Goal: Task Accomplishment & Management: Use online tool/utility

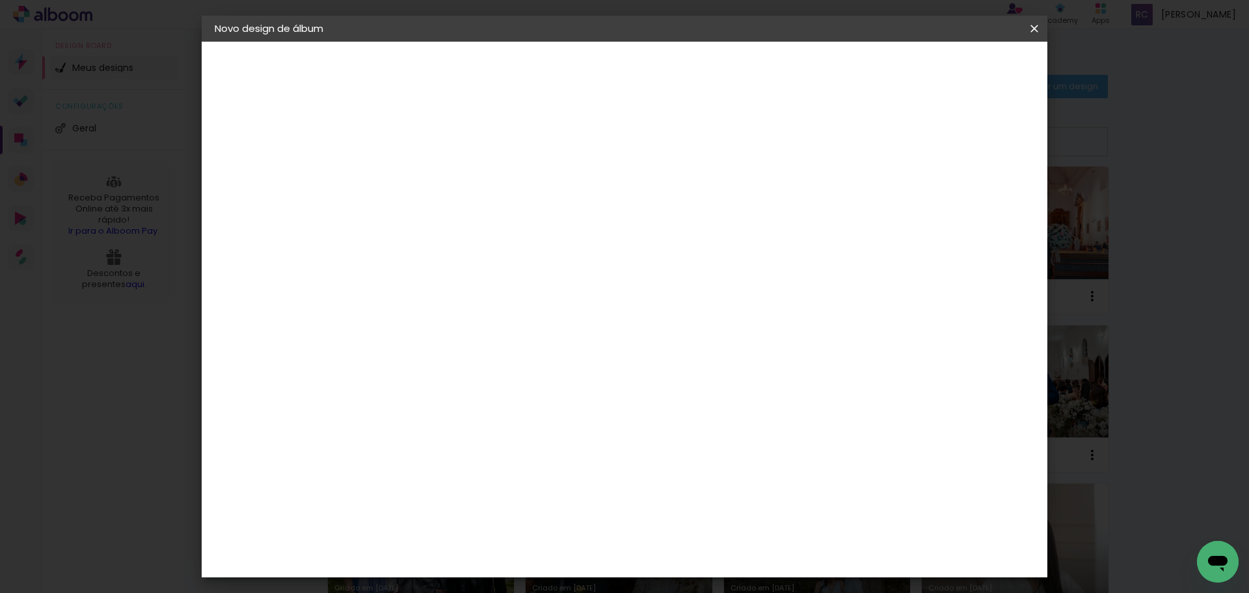
click at [953, 69] on span "Iniciar design" at bounding box center [923, 68] width 59 height 9
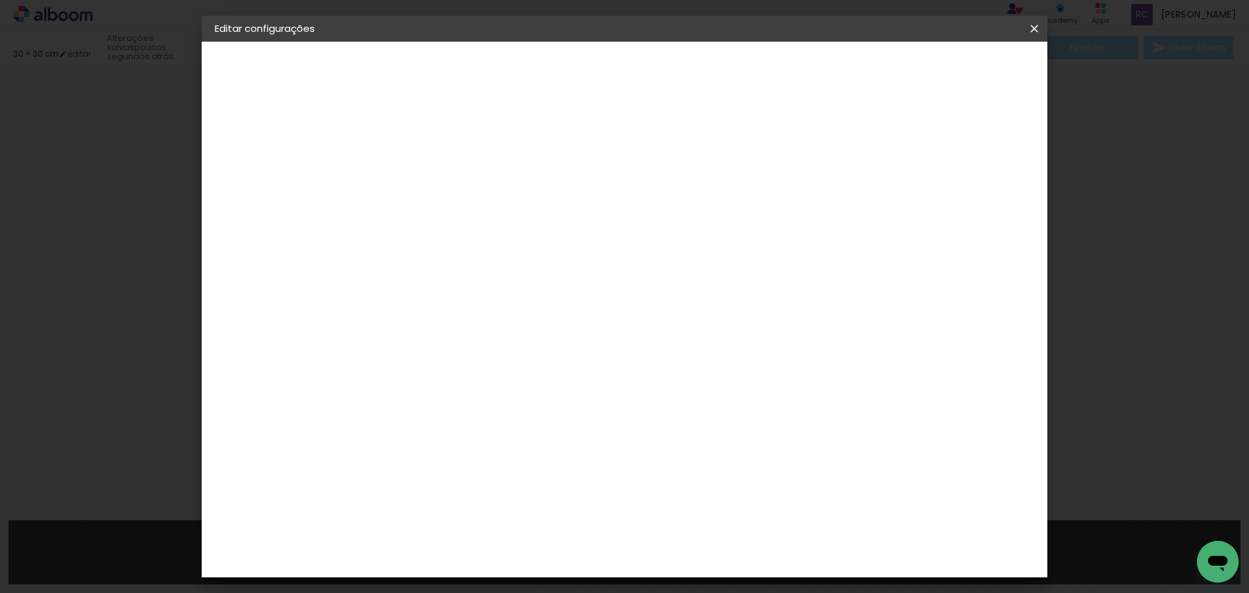
click at [953, 66] on span "Salvar configurações" at bounding box center [905, 68] width 96 height 9
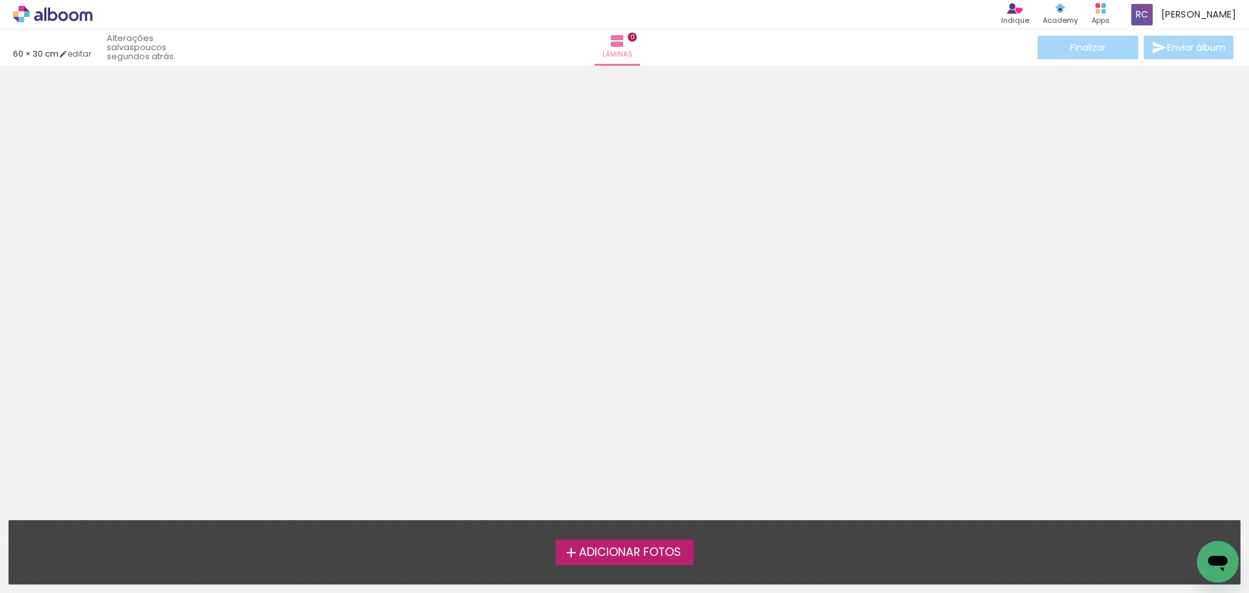
click at [647, 552] on span "Adicionar Fotos" at bounding box center [630, 553] width 102 height 12
click at [0, 0] on input "file" at bounding box center [0, 0] width 0 height 0
click at [664, 547] on span "Adicionar Fotos" at bounding box center [630, 553] width 102 height 12
click at [0, 0] on input "file" at bounding box center [0, 0] width 0 height 0
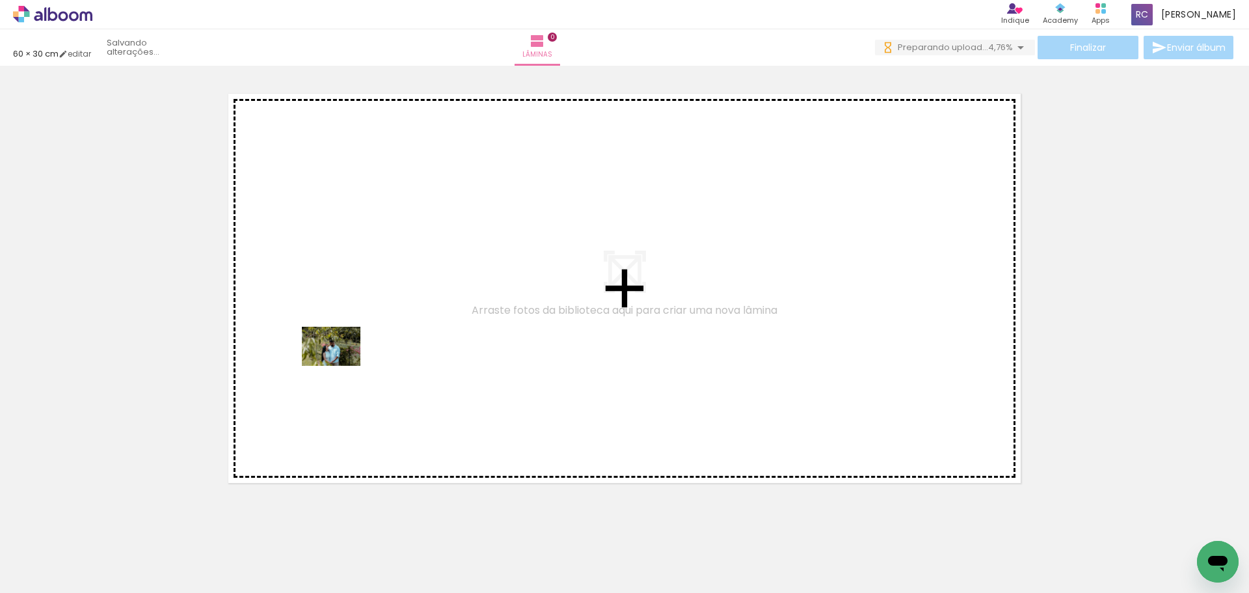
drag, startPoint x: 154, startPoint y: 547, endPoint x: 341, endPoint y: 366, distance: 260.0
click at [341, 366] on quentale-workspace at bounding box center [624, 296] width 1249 height 593
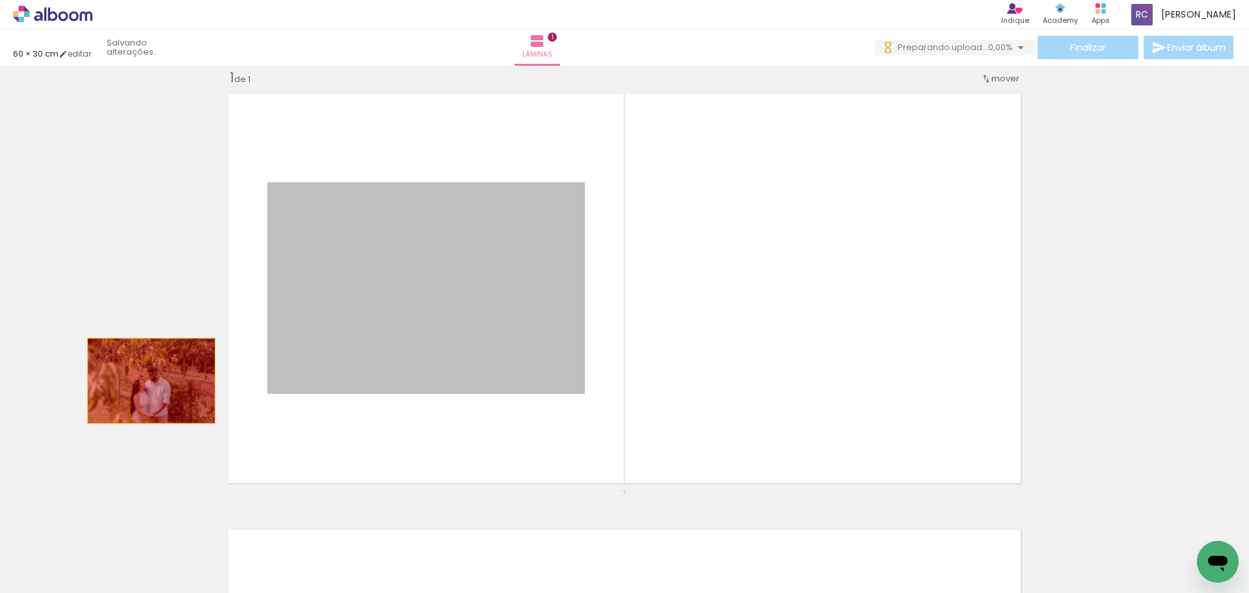
drag, startPoint x: 392, startPoint y: 303, endPoint x: 146, endPoint y: 380, distance: 257.7
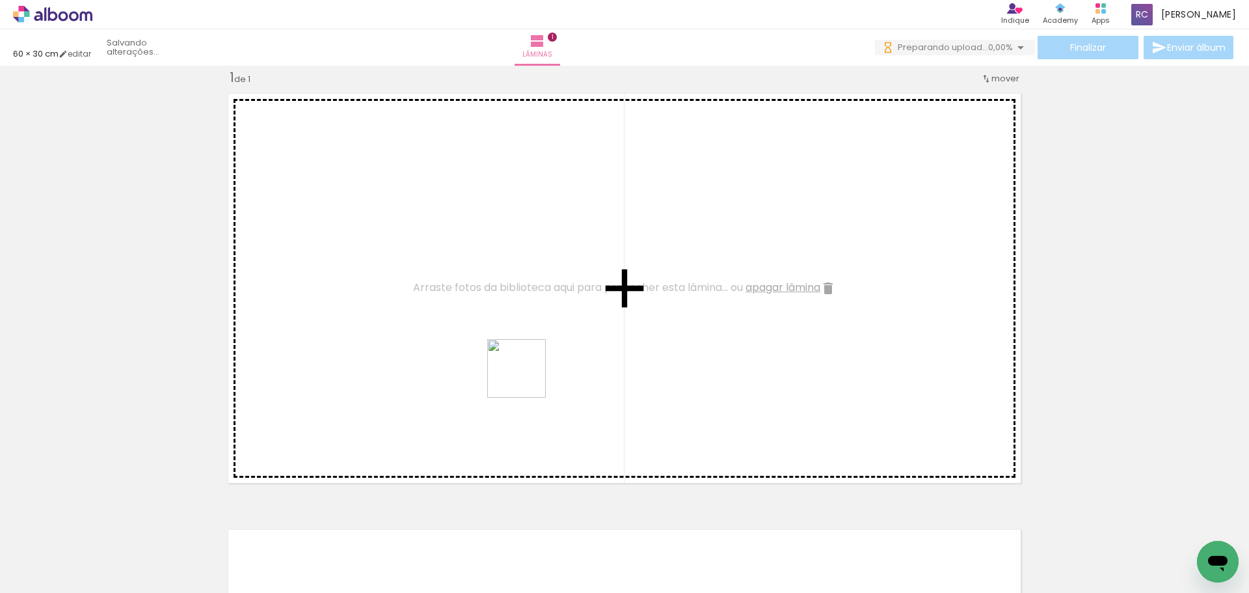
drag, startPoint x: 578, startPoint y: 549, endPoint x: 526, endPoint y: 378, distance: 178.7
click at [526, 378] on quentale-workspace at bounding box center [624, 296] width 1249 height 593
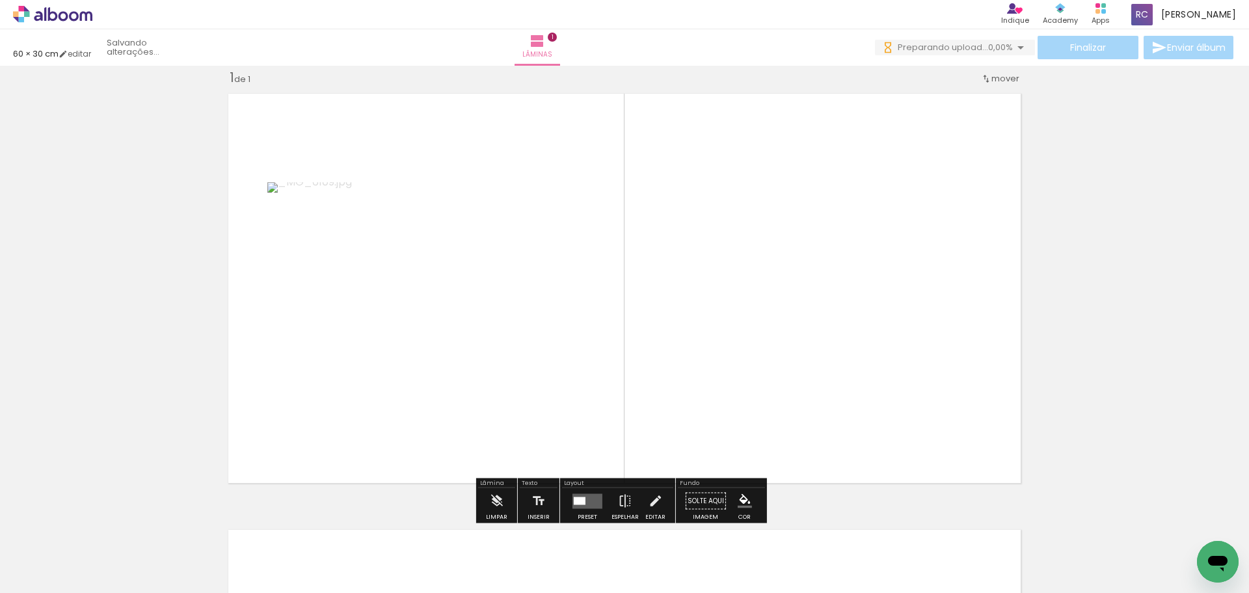
drag, startPoint x: 653, startPoint y: 557, endPoint x: 859, endPoint y: 450, distance: 231.7
click at [718, 346] on quentale-workspace at bounding box center [624, 296] width 1249 height 593
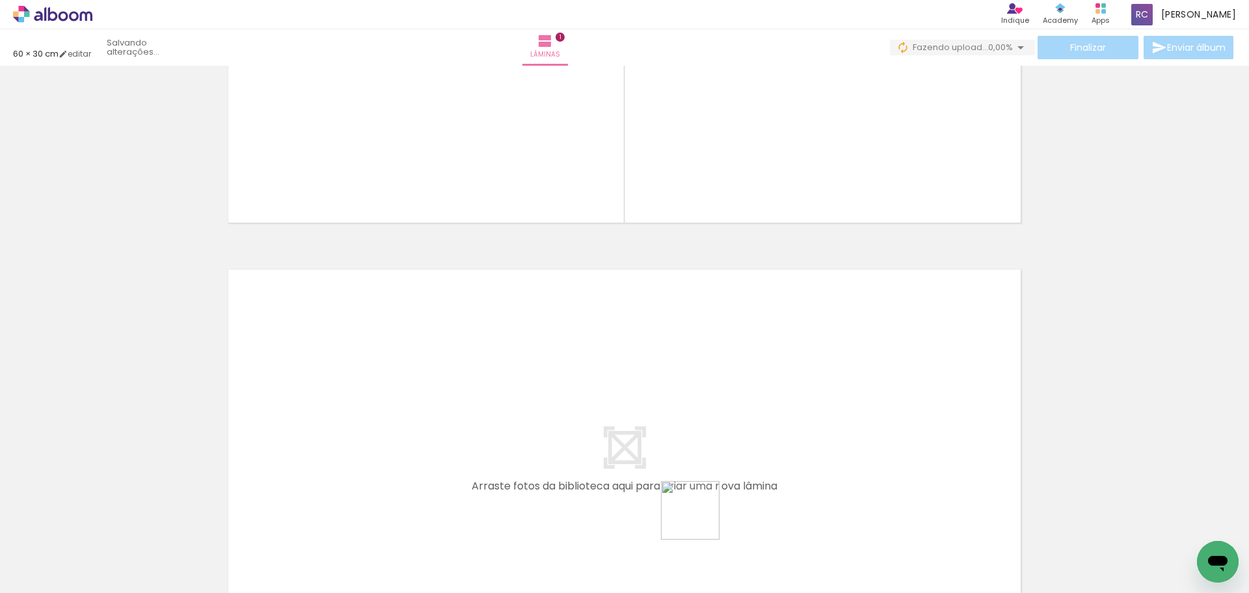
drag, startPoint x: 722, startPoint y: 556, endPoint x: 785, endPoint y: 545, distance: 64.6
click at [670, 458] on quentale-workspace at bounding box center [624, 296] width 1249 height 593
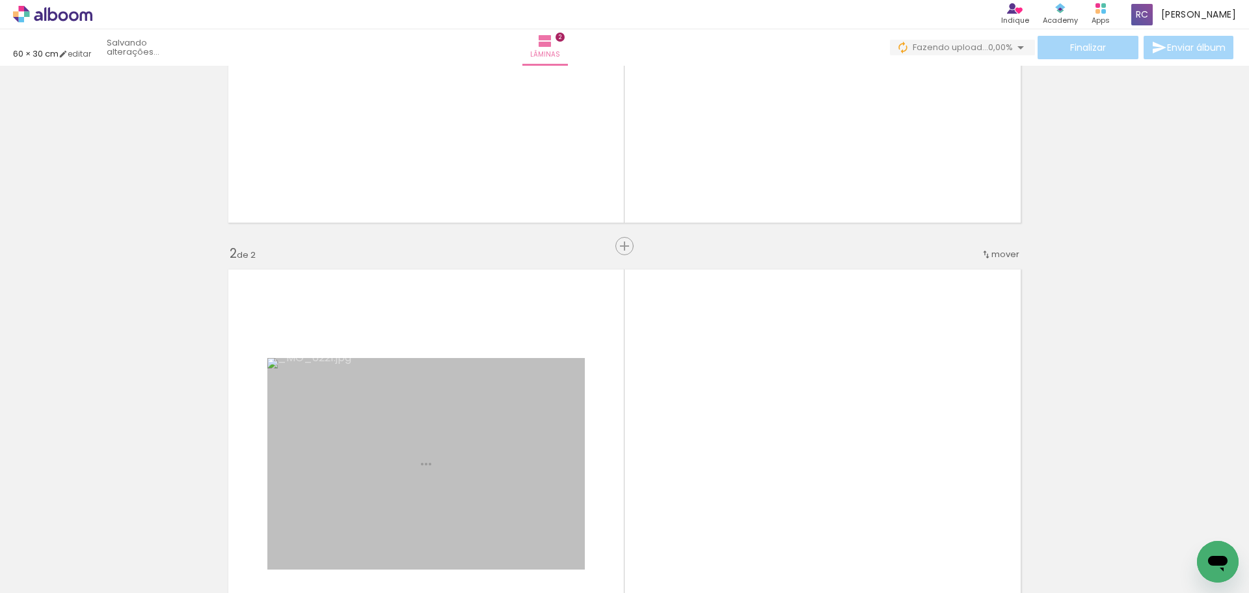
scroll to position [453, 0]
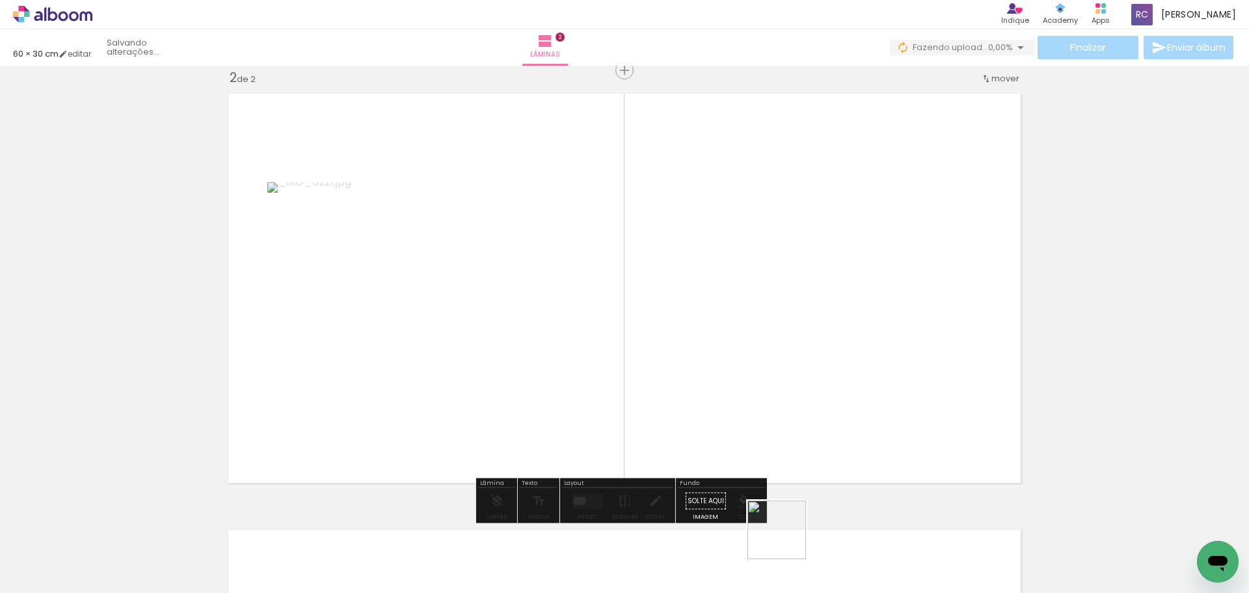
drag, startPoint x: 787, startPoint y: 539, endPoint x: 761, endPoint y: 446, distance: 96.6
click at [714, 422] on quentale-workspace at bounding box center [624, 296] width 1249 height 593
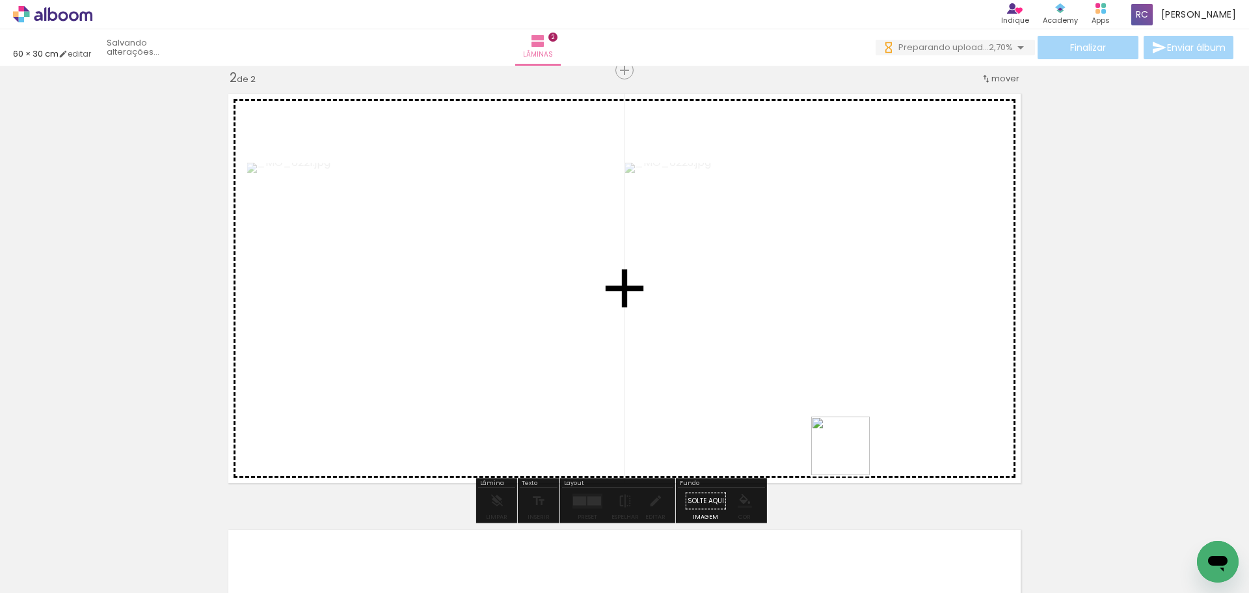
drag, startPoint x: 880, startPoint y: 542, endPoint x: 841, endPoint y: 408, distance: 139.8
click at [841, 408] on quentale-workspace at bounding box center [624, 296] width 1249 height 593
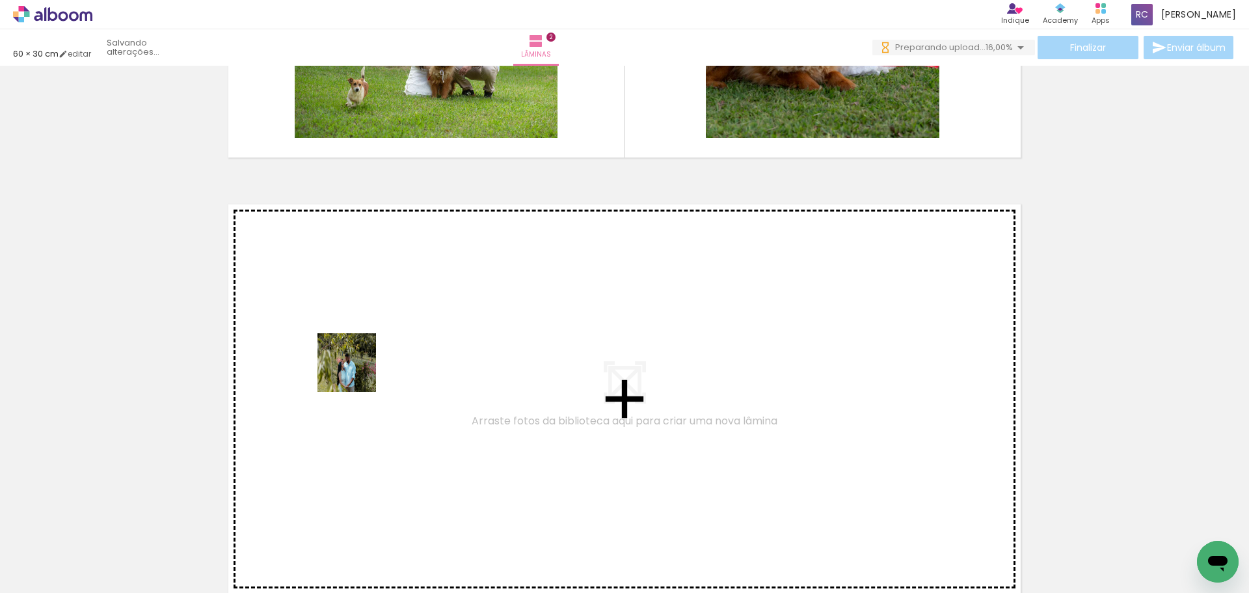
drag, startPoint x: 142, startPoint y: 558, endPoint x: 344, endPoint y: 516, distance: 206.1
click at [357, 372] on quentale-workspace at bounding box center [624, 296] width 1249 height 593
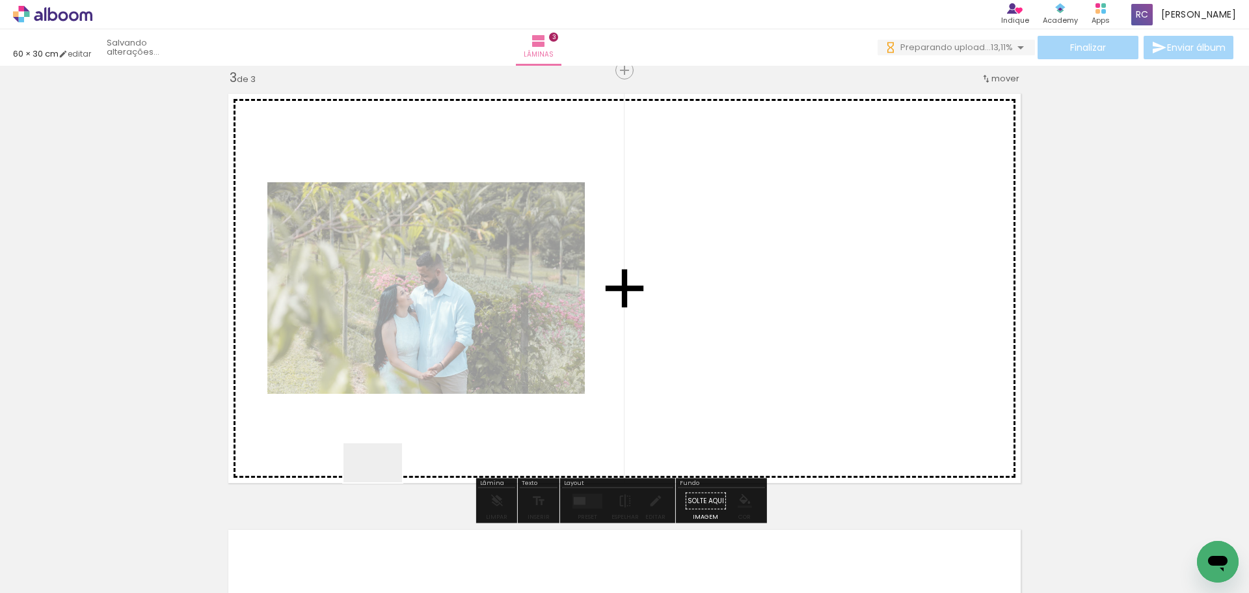
drag, startPoint x: 383, startPoint y: 482, endPoint x: 415, endPoint y: 495, distance: 35.0
click at [409, 397] on quentale-workspace at bounding box center [624, 296] width 1249 height 593
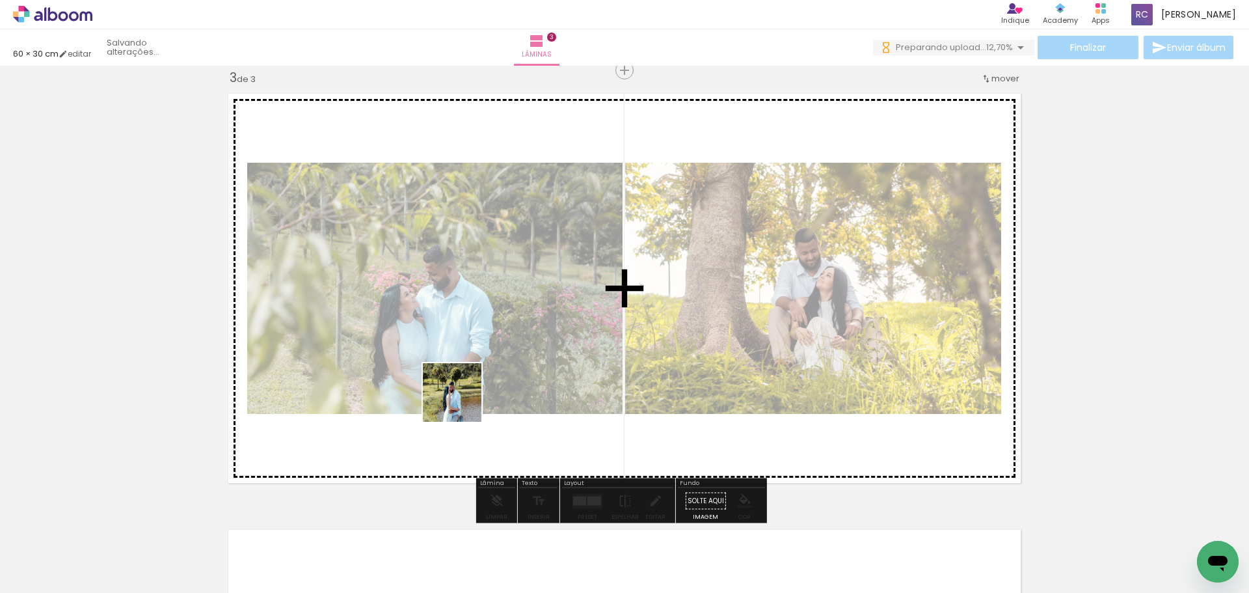
drag, startPoint x: 436, startPoint y: 554, endPoint x: 507, endPoint y: 502, distance: 87.6
click at [463, 399] on quentale-workspace at bounding box center [624, 296] width 1249 height 593
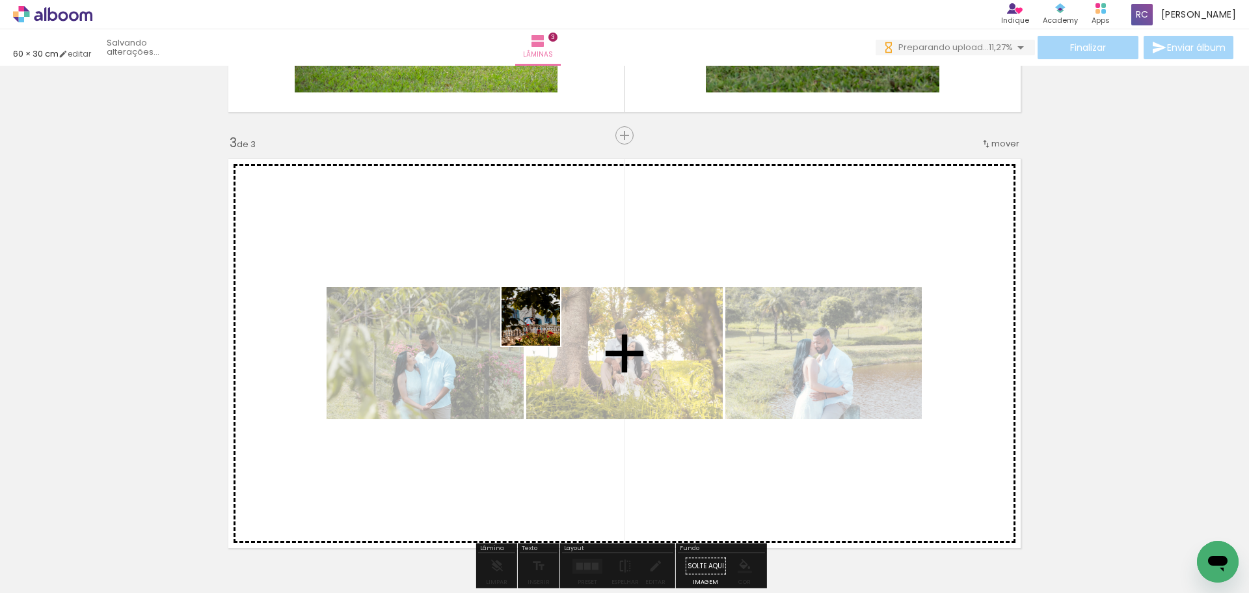
drag, startPoint x: 500, startPoint y: 550, endPoint x: 644, endPoint y: 444, distance: 178.7
click at [541, 323] on quentale-workspace at bounding box center [624, 296] width 1249 height 593
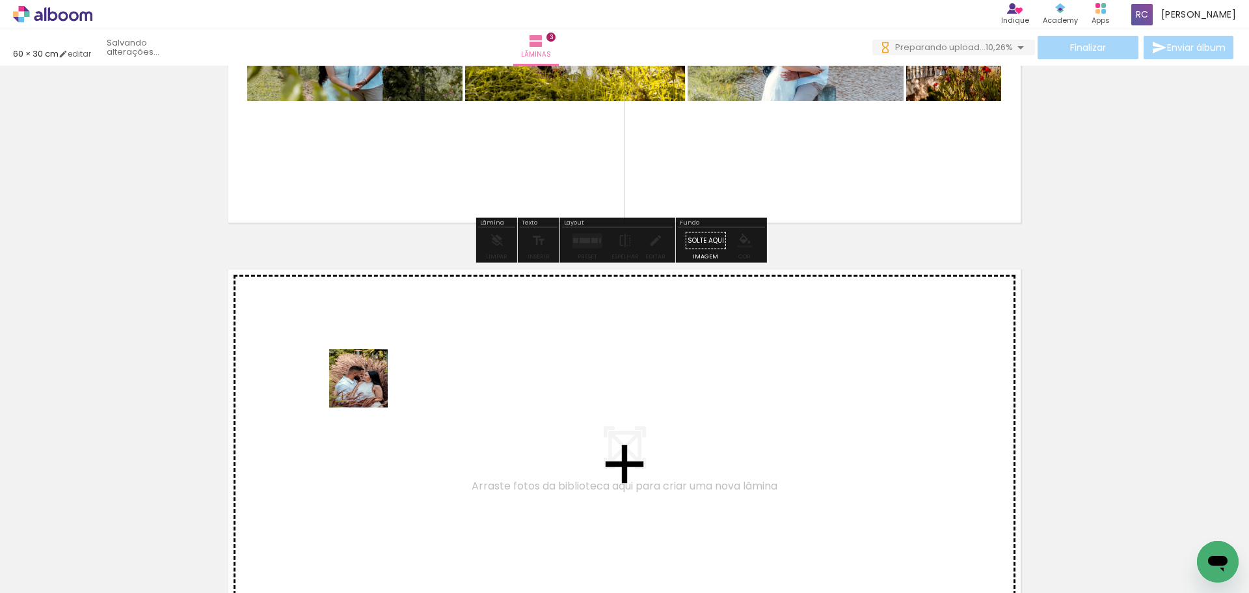
drag, startPoint x: 273, startPoint y: 547, endPoint x: 368, endPoint y: 388, distance: 185.6
click at [368, 388] on quentale-workspace at bounding box center [624, 296] width 1249 height 593
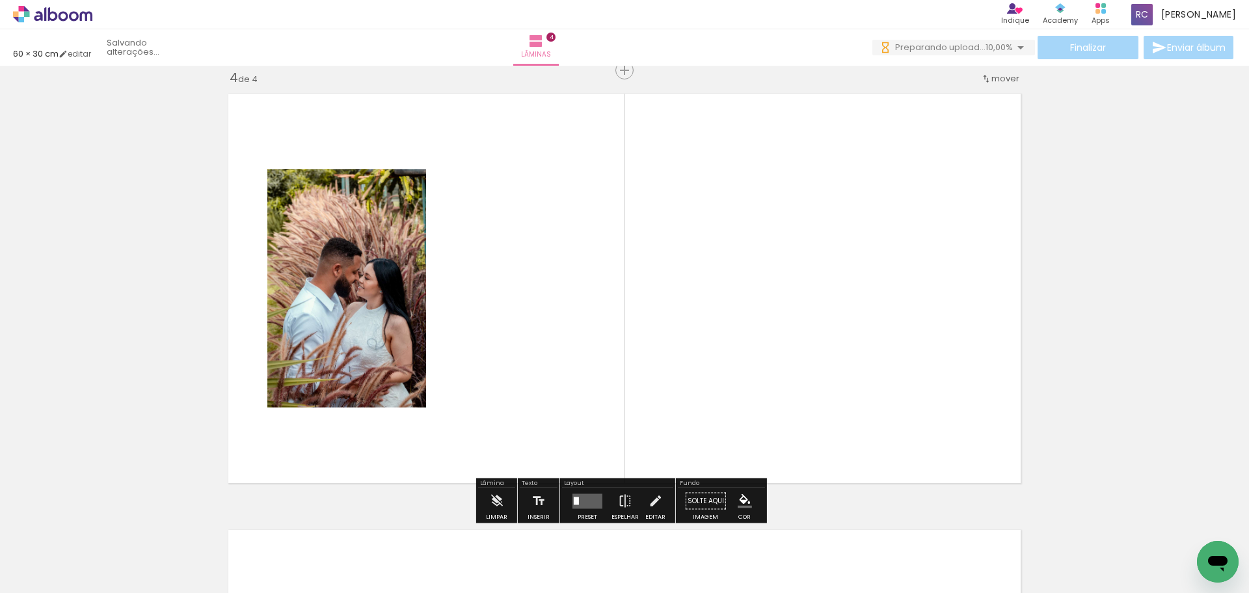
click at [646, 373] on quentale-workspace at bounding box center [624, 296] width 1249 height 593
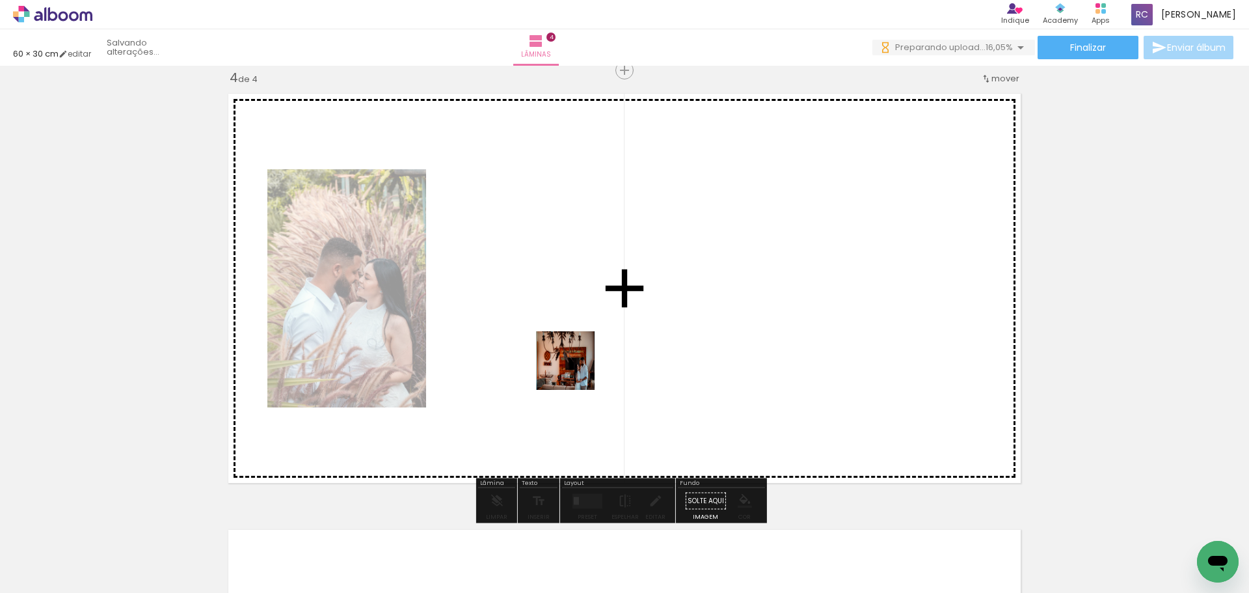
drag, startPoint x: 216, startPoint y: 532, endPoint x: 580, endPoint y: 366, distance: 399.8
click at [580, 366] on quentale-workspace at bounding box center [624, 296] width 1249 height 593
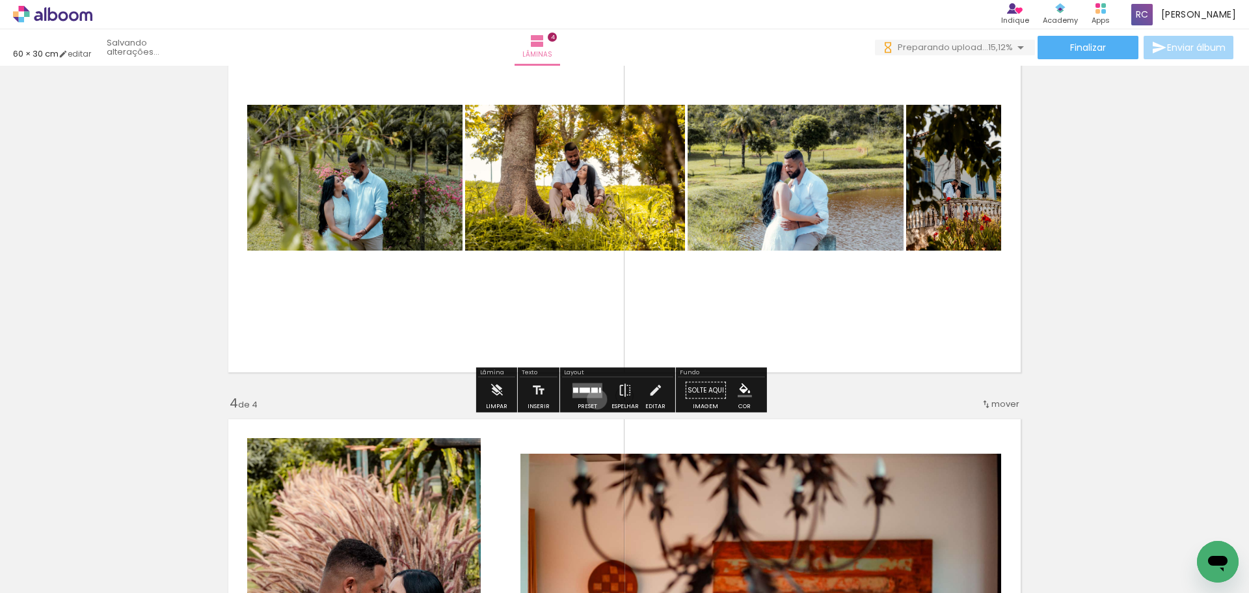
click at [594, 399] on div at bounding box center [587, 390] width 35 height 26
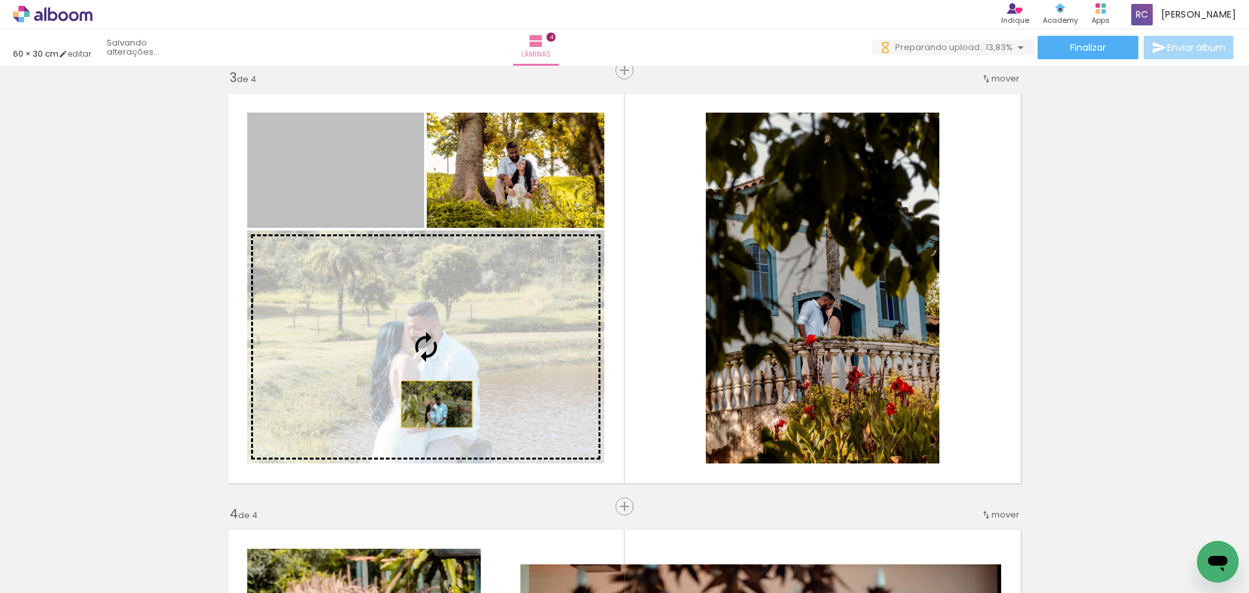
drag, startPoint x: 385, startPoint y: 210, endPoint x: 432, endPoint y: 404, distance: 199.5
click at [0, 0] on slot at bounding box center [0, 0] width 0 height 0
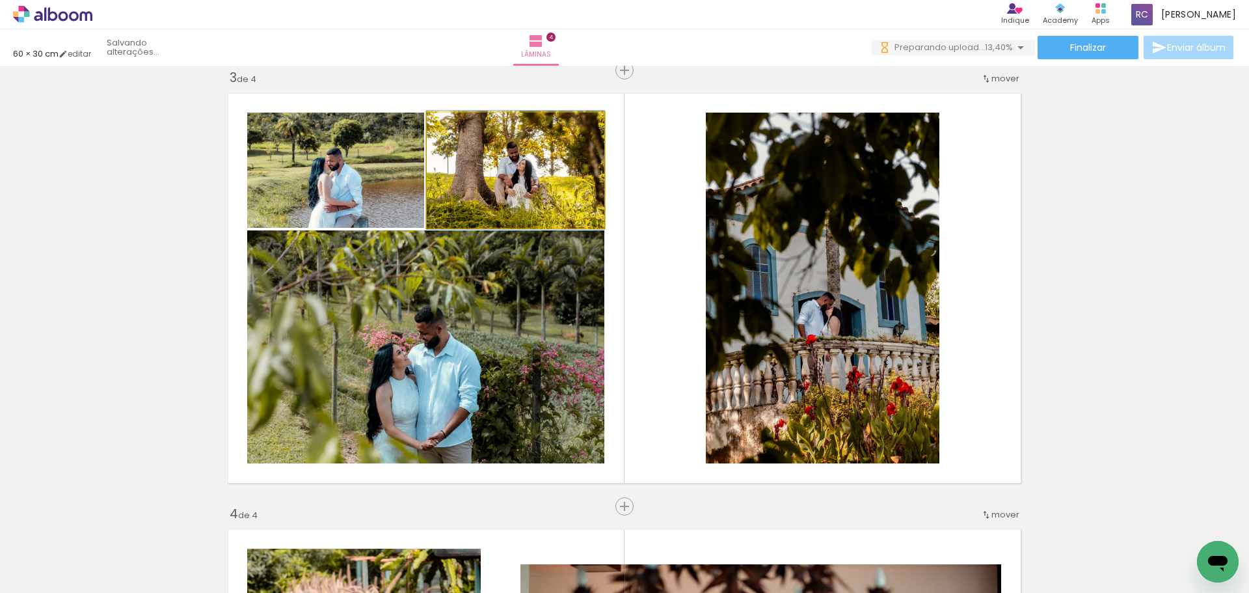
drag, startPoint x: 519, startPoint y: 161, endPoint x: 455, endPoint y: 289, distance: 143.2
click at [0, 0] on slot at bounding box center [0, 0] width 0 height 0
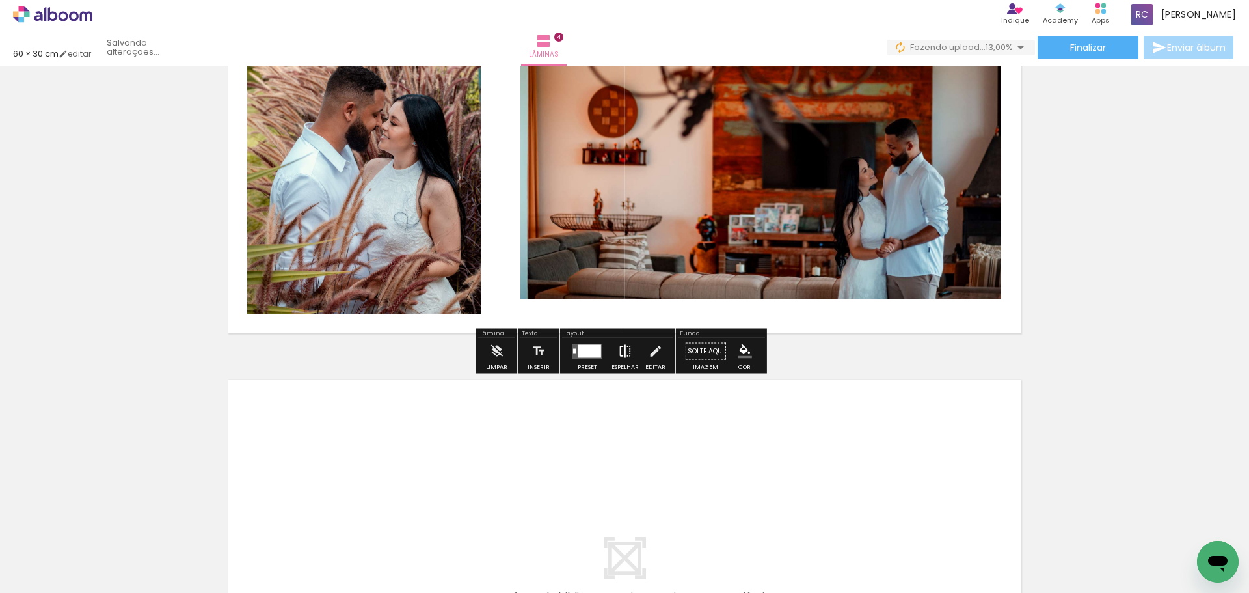
click at [625, 357] on iron-icon at bounding box center [625, 351] width 14 height 26
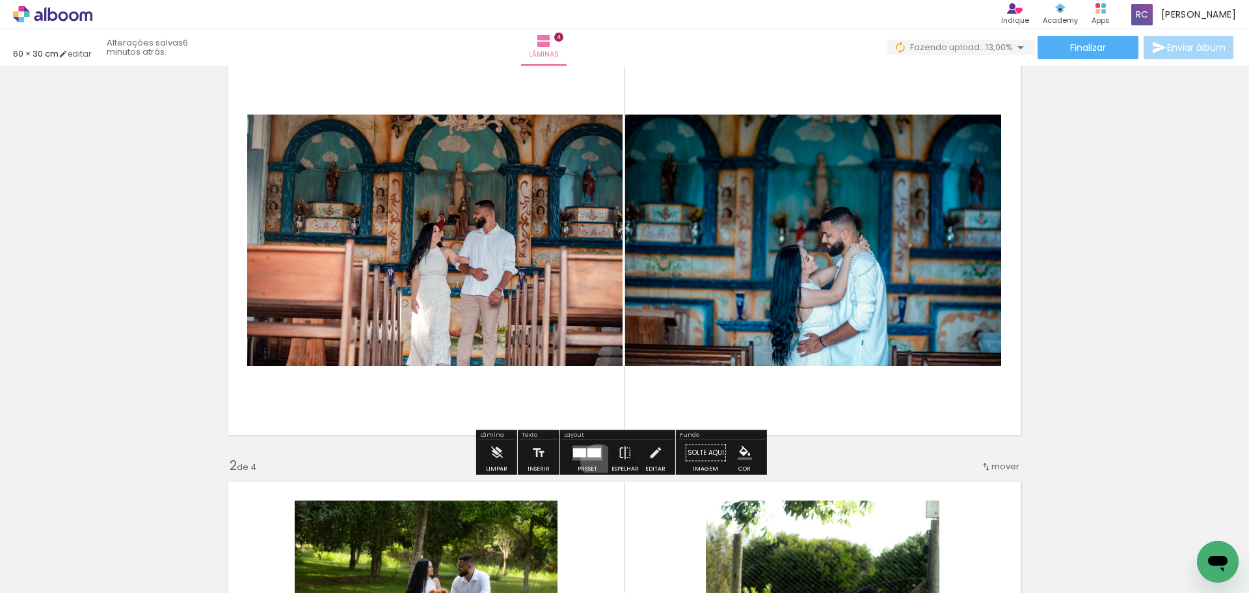
click at [595, 461] on div at bounding box center [587, 453] width 35 height 26
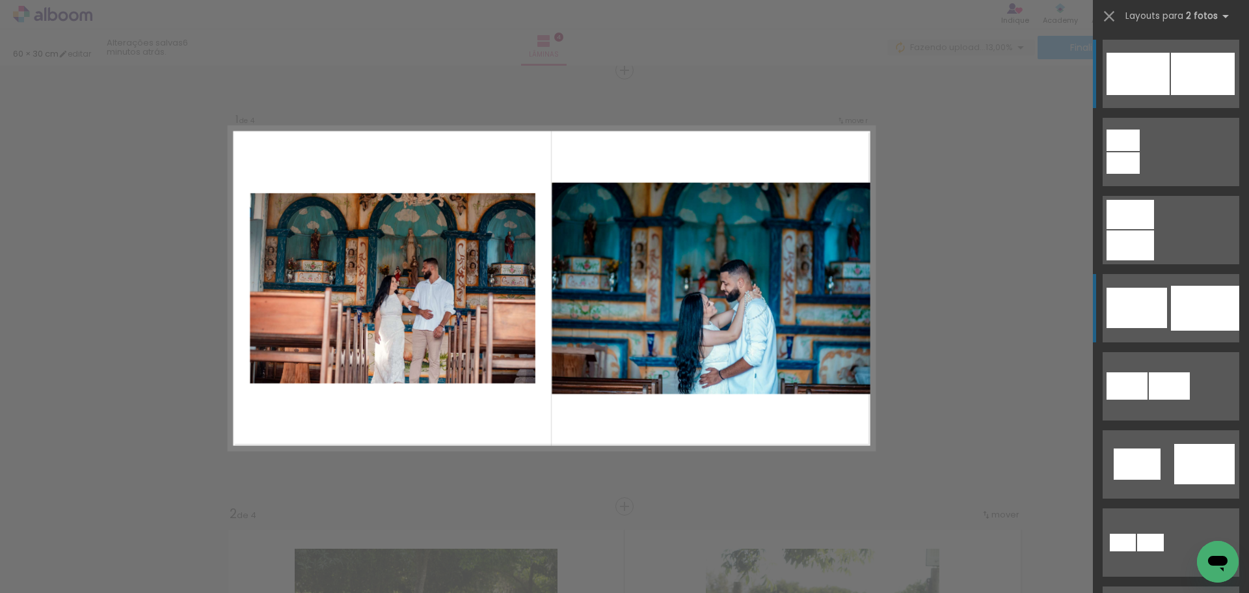
click at [1201, 297] on div at bounding box center [1205, 308] width 68 height 45
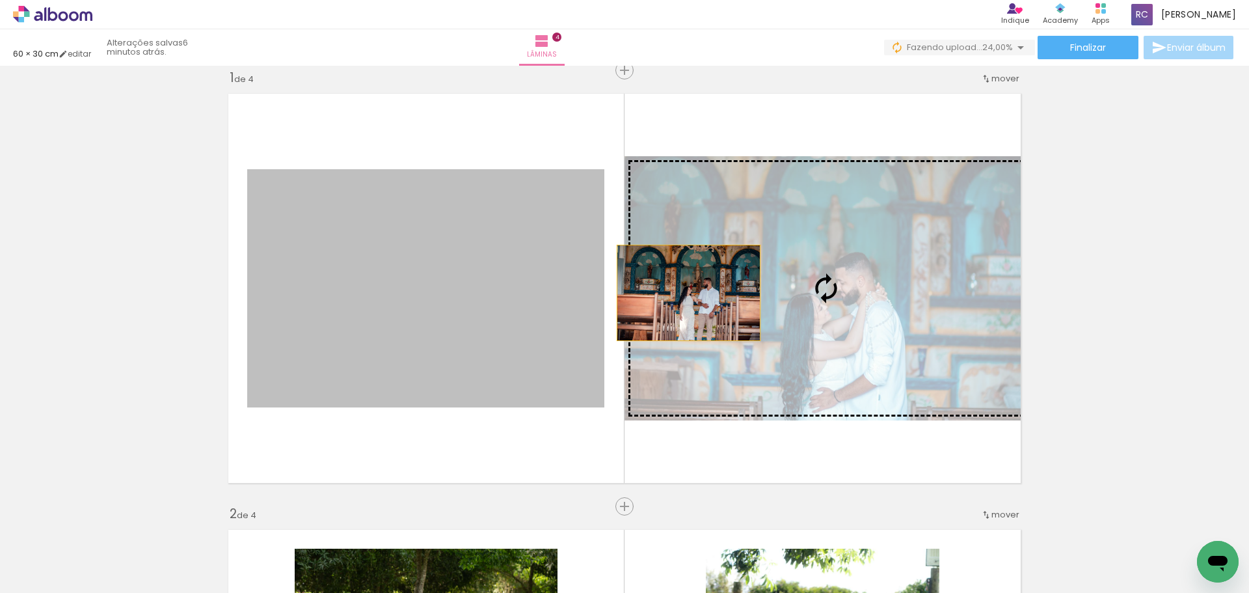
drag, startPoint x: 537, startPoint y: 319, endPoint x: 770, endPoint y: 288, distance: 235.1
click at [0, 0] on slot at bounding box center [0, 0] width 0 height 0
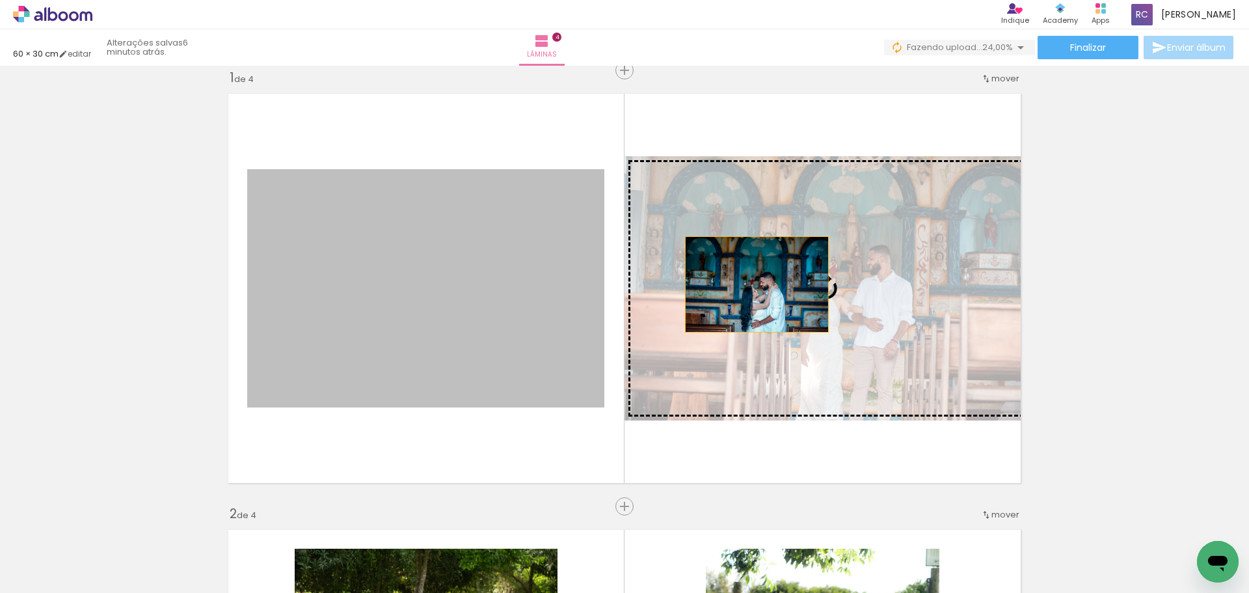
drag, startPoint x: 489, startPoint y: 309, endPoint x: 748, endPoint y: 287, distance: 259.9
click at [0, 0] on slot at bounding box center [0, 0] width 0 height 0
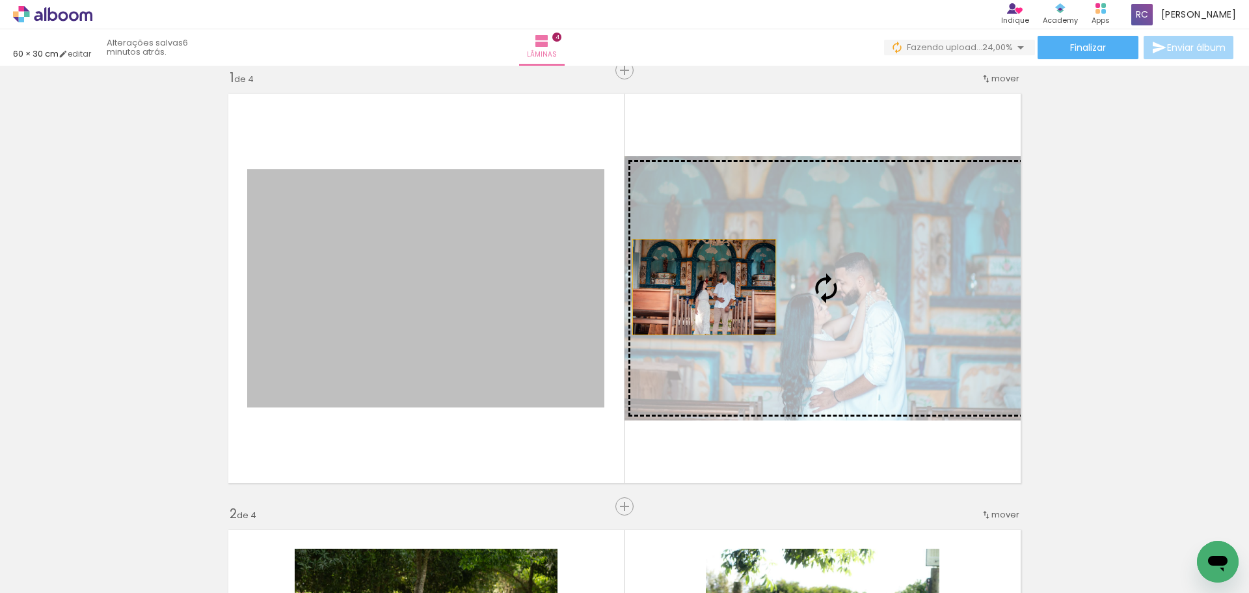
drag, startPoint x: 700, startPoint y: 287, endPoint x: 819, endPoint y: 262, distance: 121.6
click at [0, 0] on slot at bounding box center [0, 0] width 0 height 0
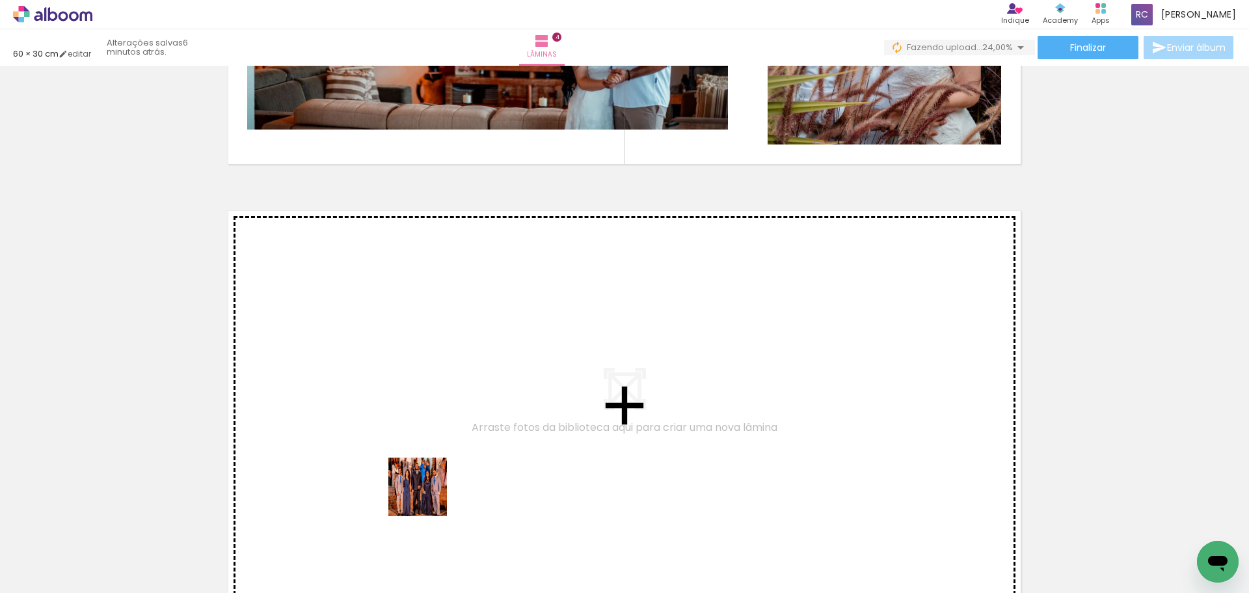
drag, startPoint x: 409, startPoint y: 549, endPoint x: 500, endPoint y: 522, distance: 94.9
click at [433, 403] on quentale-workspace at bounding box center [624, 296] width 1249 height 593
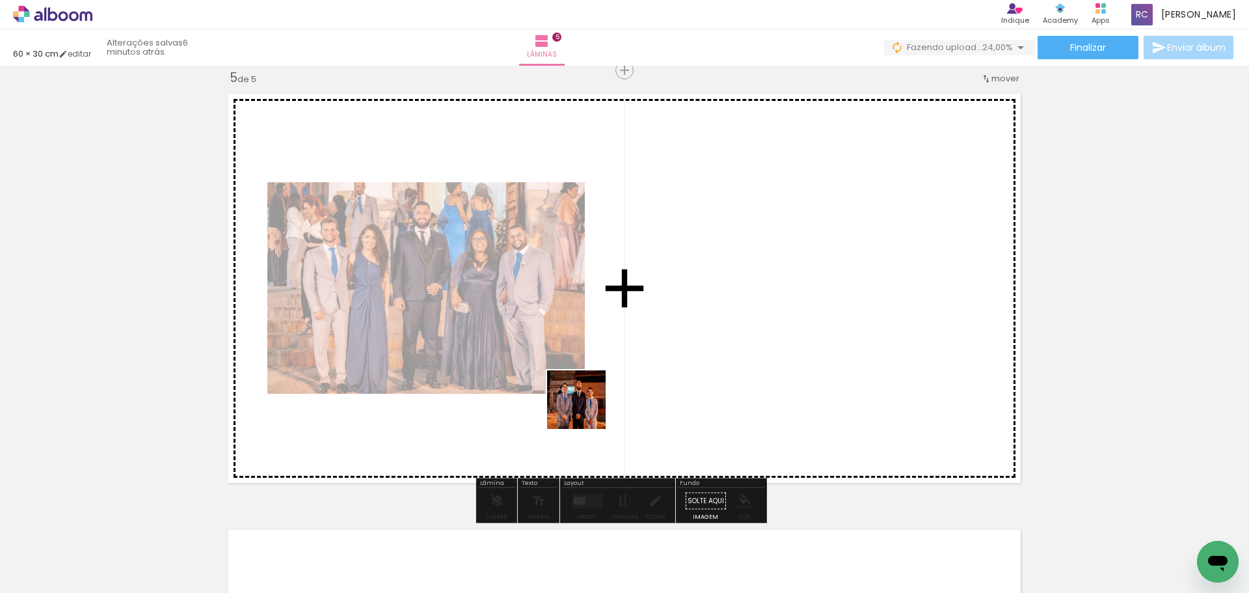
drag, startPoint x: 516, startPoint y: 488, endPoint x: 625, endPoint y: 370, distance: 160.7
click at [625, 370] on quentale-workspace at bounding box center [624, 296] width 1249 height 593
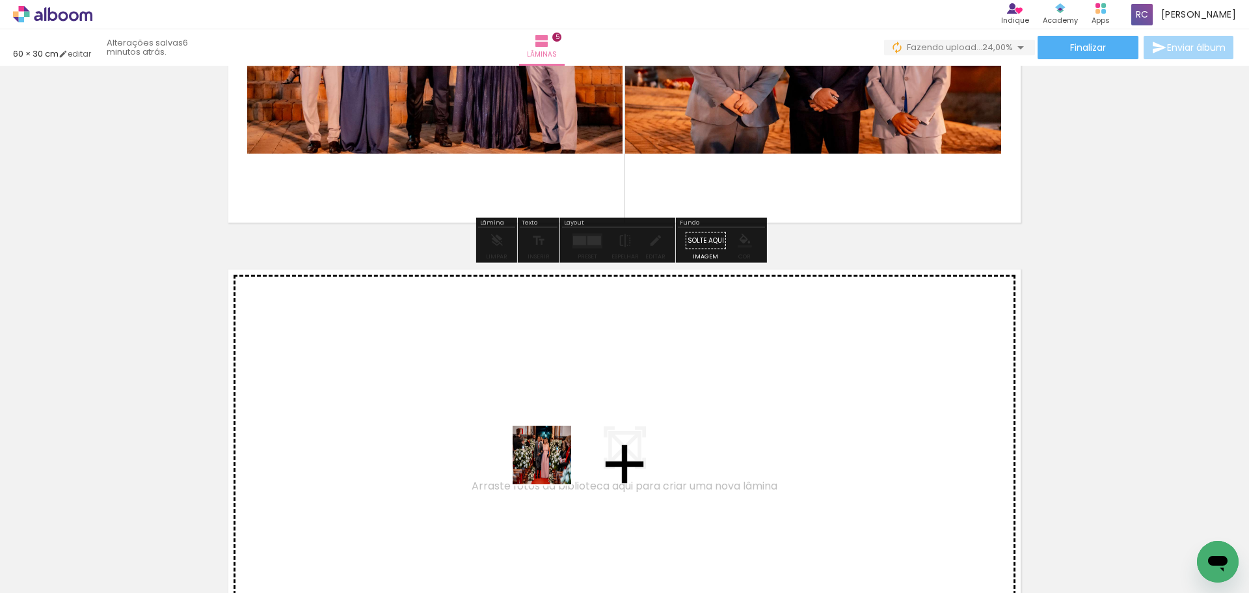
drag, startPoint x: 552, startPoint y: 465, endPoint x: 548, endPoint y: 441, distance: 23.7
click at [548, 441] on quentale-workspace at bounding box center [624, 296] width 1249 height 593
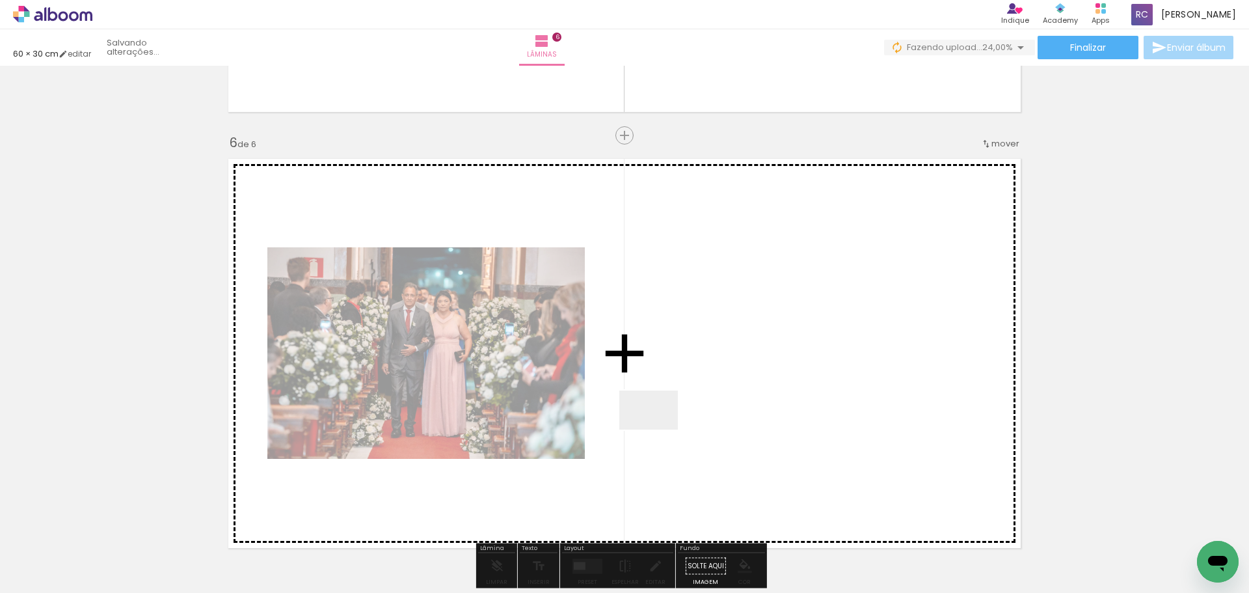
drag, startPoint x: 659, startPoint y: 429, endPoint x: 661, endPoint y: 420, distance: 10.1
click at [661, 420] on quentale-workspace at bounding box center [624, 296] width 1249 height 593
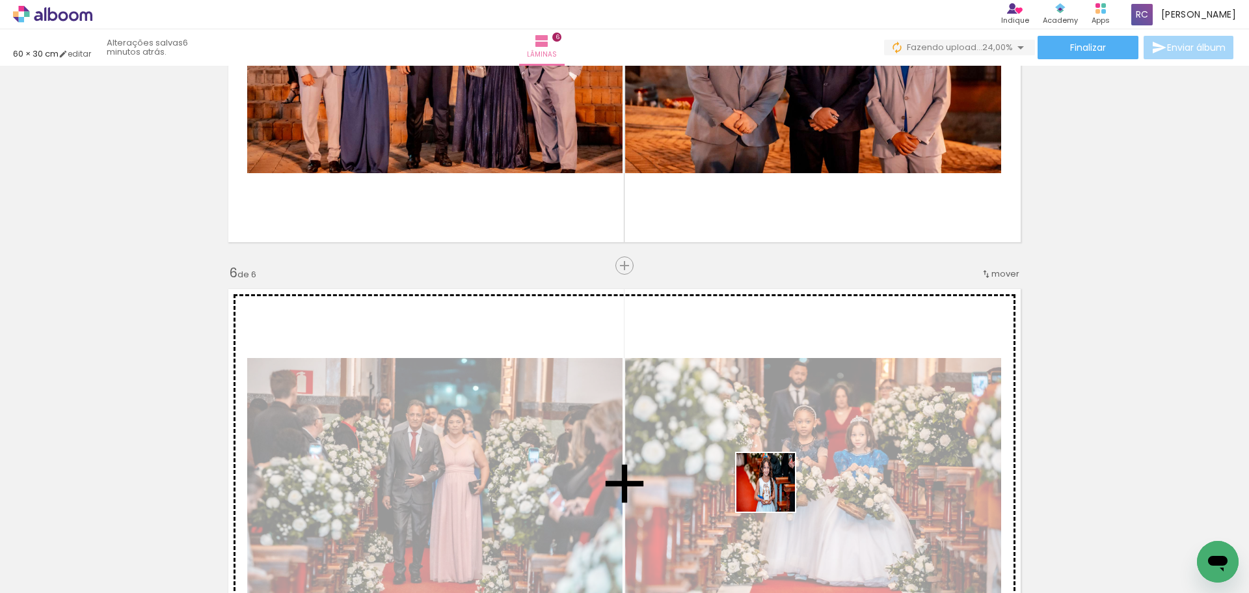
drag, startPoint x: 789, startPoint y: 551, endPoint x: 774, endPoint y: 489, distance: 64.4
click at [774, 489] on quentale-workspace at bounding box center [624, 296] width 1249 height 593
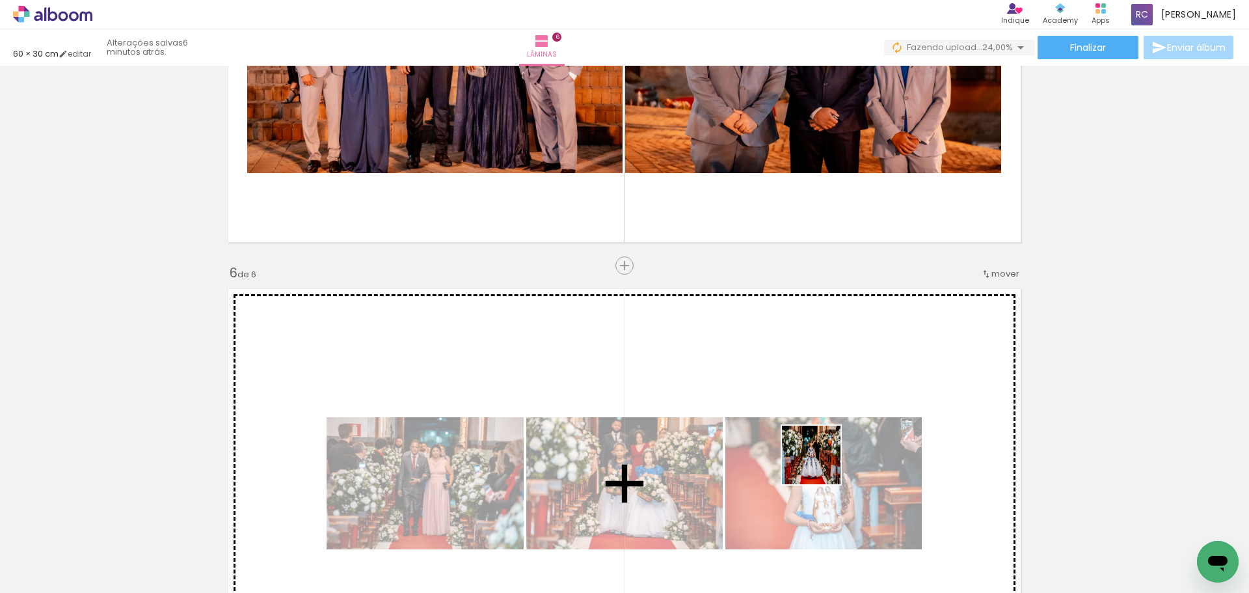
drag, startPoint x: 827, startPoint y: 480, endPoint x: 821, endPoint y: 465, distance: 16.1
click at [821, 465] on quentale-workspace at bounding box center [624, 296] width 1249 height 593
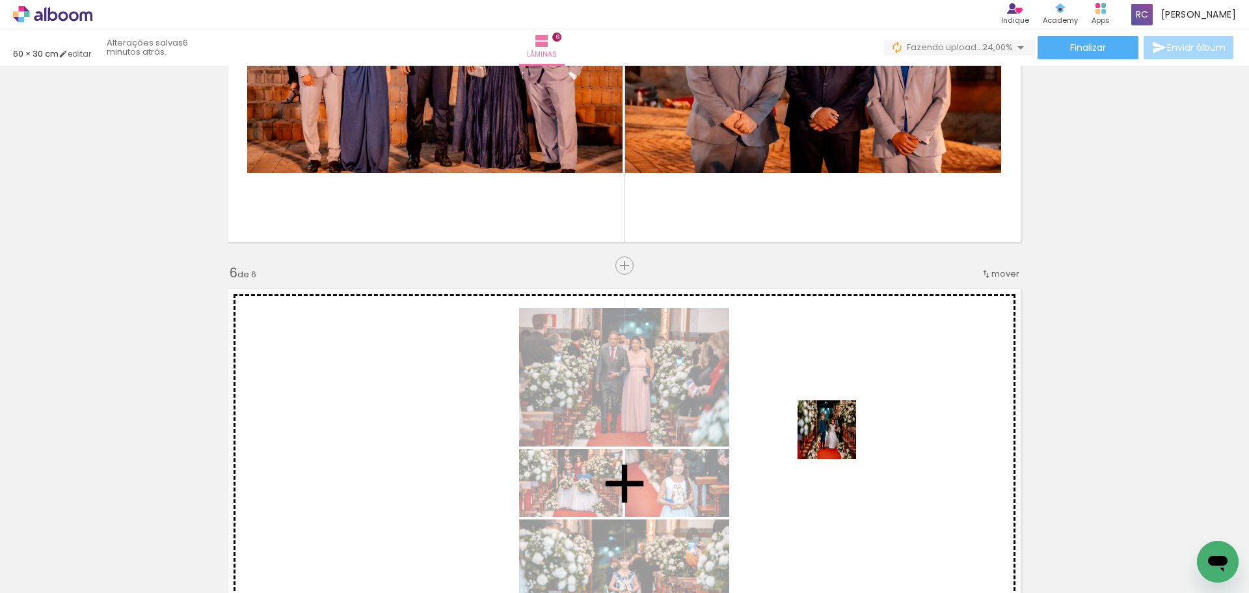
drag, startPoint x: 892, startPoint y: 507, endPoint x: 833, endPoint y: 432, distance: 95.4
click at [833, 432] on quentale-workspace at bounding box center [624, 296] width 1249 height 593
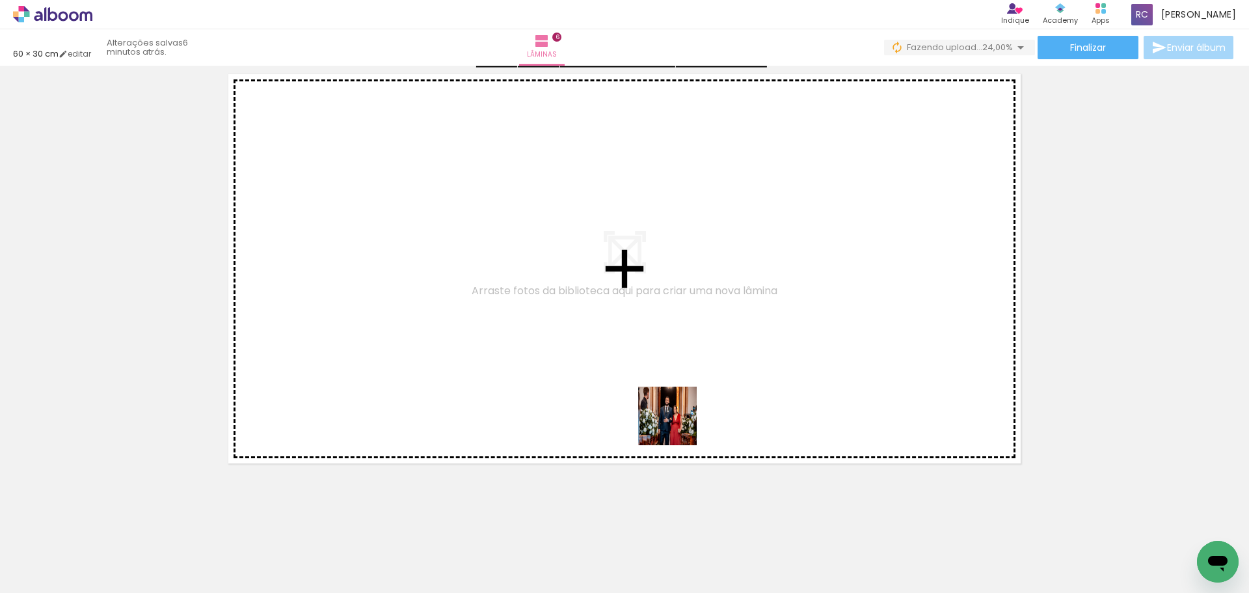
drag, startPoint x: 694, startPoint y: 510, endPoint x: 739, endPoint y: 501, distance: 45.7
click at [666, 375] on quentale-workspace at bounding box center [624, 296] width 1249 height 593
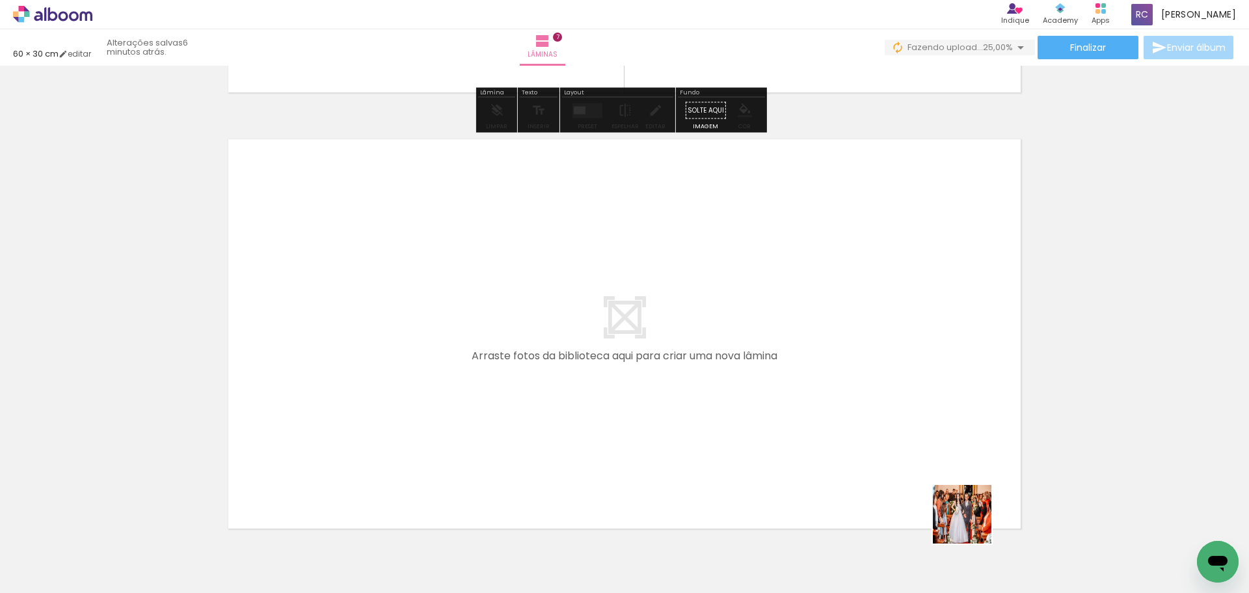
drag, startPoint x: 1004, startPoint y: 545, endPoint x: 830, endPoint y: 422, distance: 212.9
click at [830, 422] on quentale-workspace at bounding box center [624, 296] width 1249 height 593
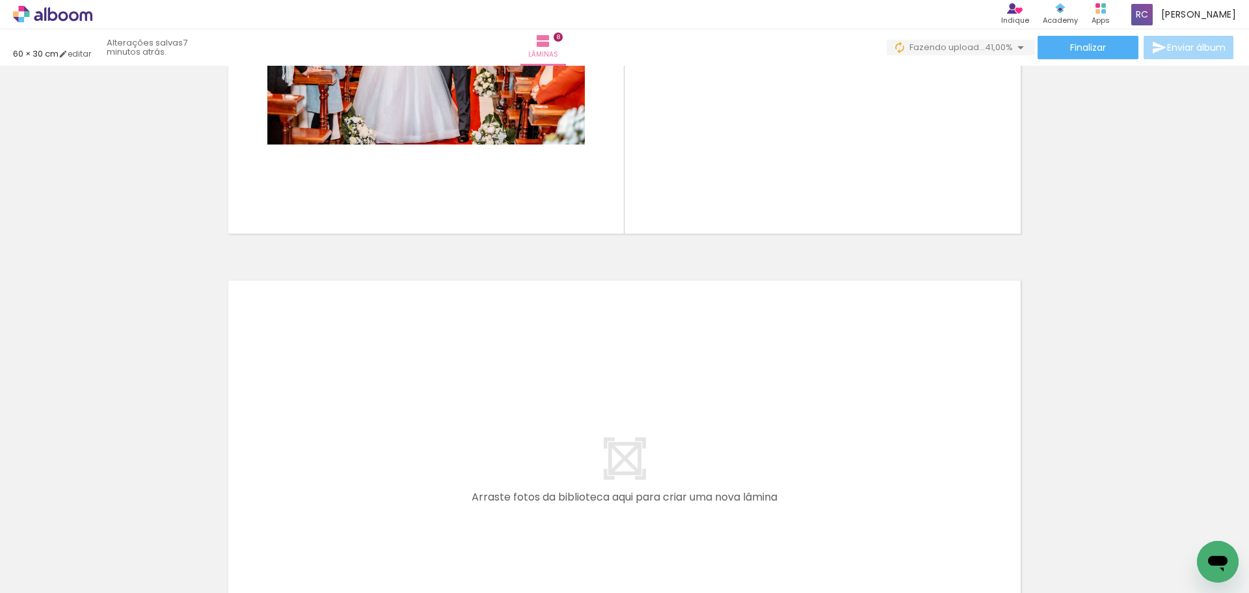
scroll to position [3329, 0]
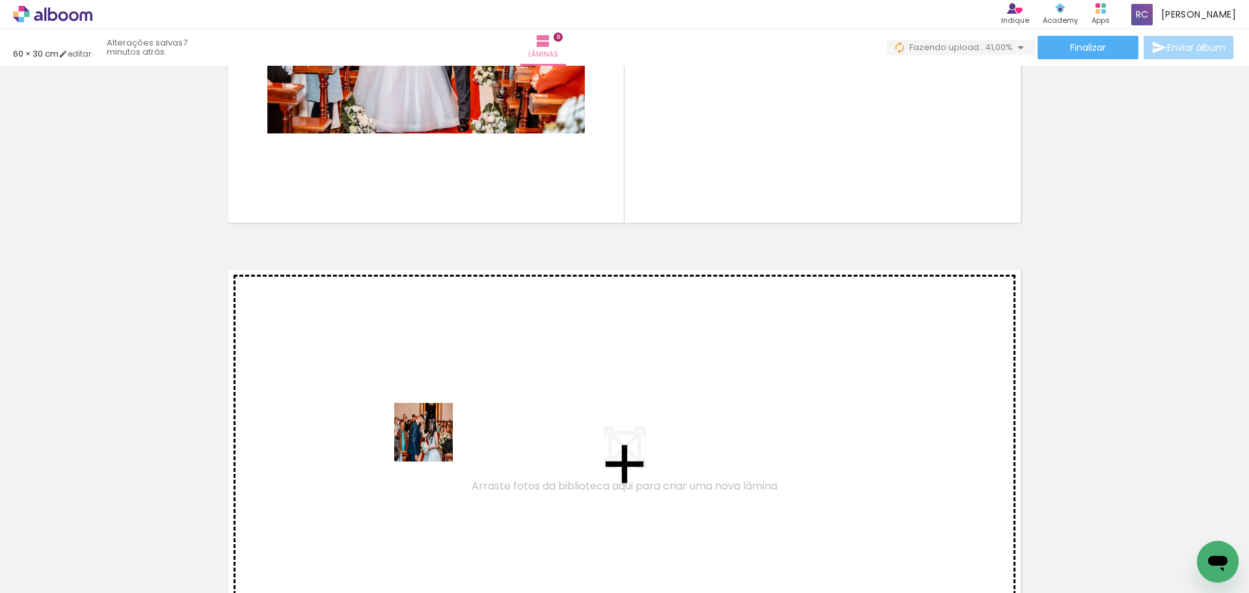
drag, startPoint x: 398, startPoint y: 548, endPoint x: 433, endPoint y: 442, distance: 111.9
click at [433, 442] on quentale-workspace at bounding box center [624, 296] width 1249 height 593
